Goal: Task Accomplishment & Management: Use online tool/utility

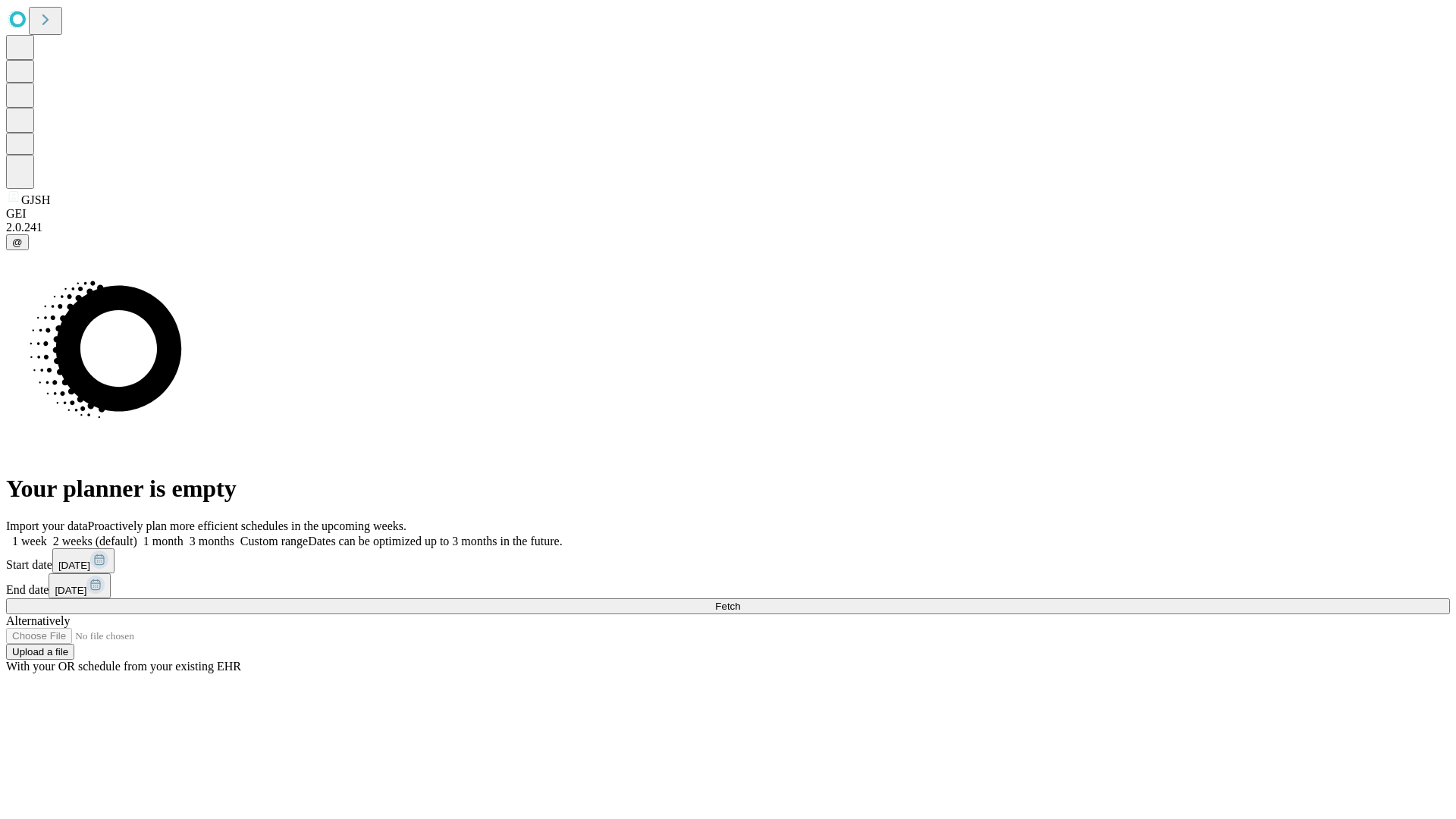
click at [740, 600] on span "Fetch" at bounding box center [727, 606] width 25 height 11
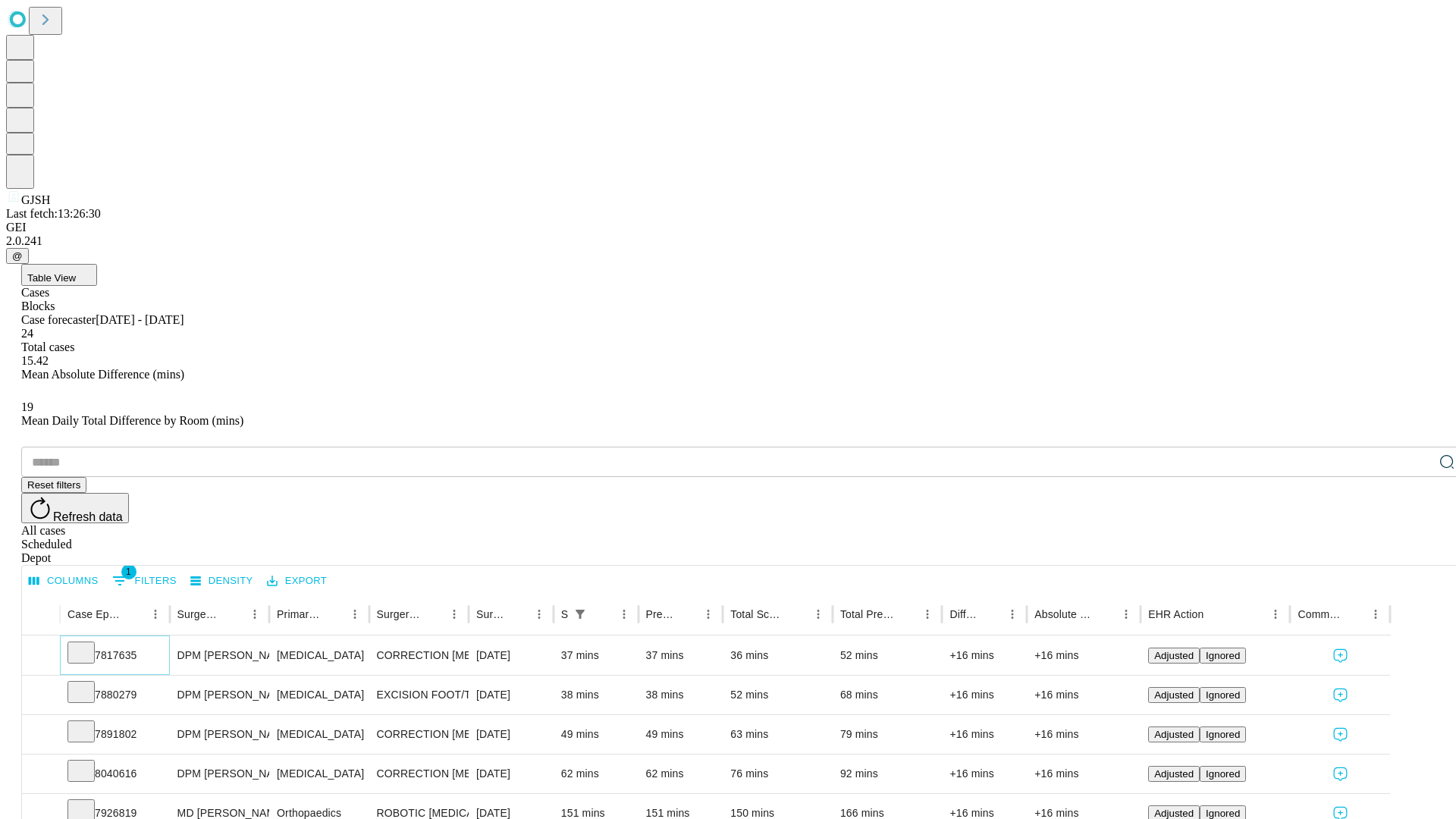
click at [89, 643] on icon at bounding box center [81, 651] width 15 height 15
